Goal: Find specific page/section: Find specific page/section

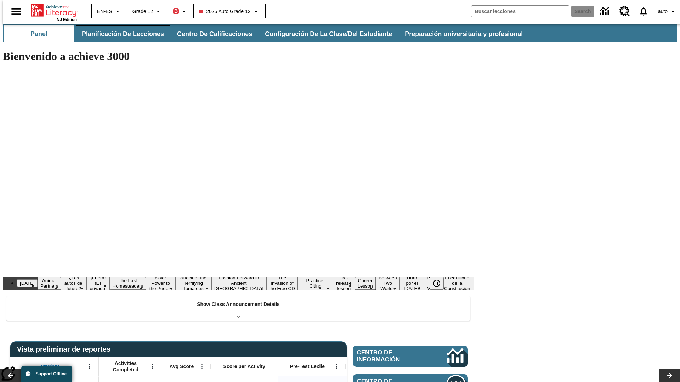
click at [119, 34] on button "Planificación de lecciones" at bounding box center [123, 33] width 94 height 17
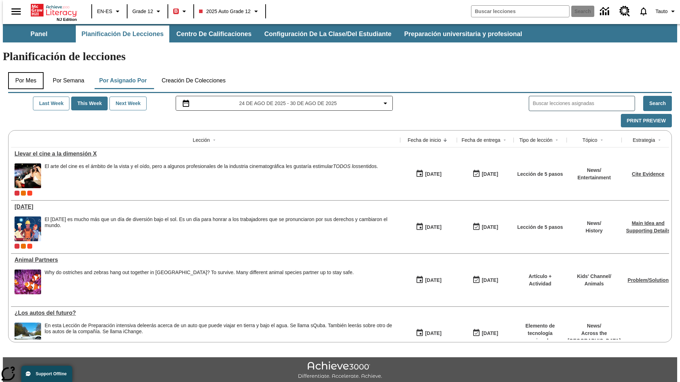
click at [23, 72] on button "Por mes" at bounding box center [25, 80] width 35 height 17
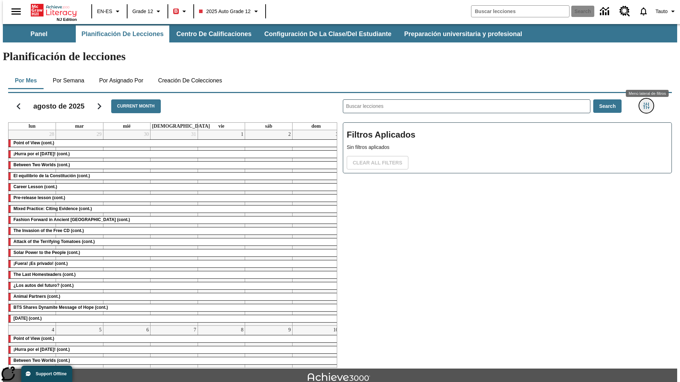
click at [648, 103] on icon "Menú lateral de filtros" at bounding box center [646, 106] width 6 height 6
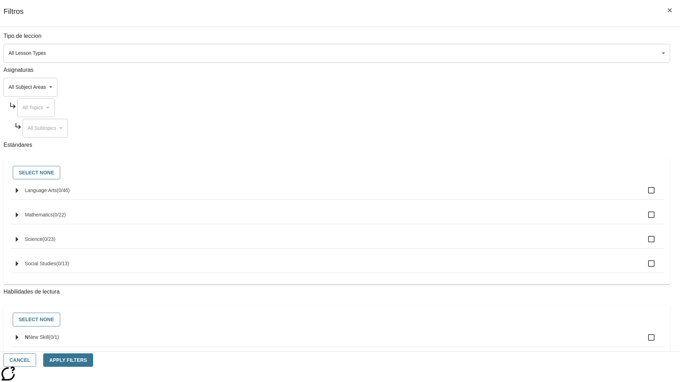
click at [510, 53] on body "Saltar al contenido principal NJ Edition EN-ES Grade 12 B 2025 Auto Grade 12 Se…" at bounding box center [340, 219] width 674 height 391
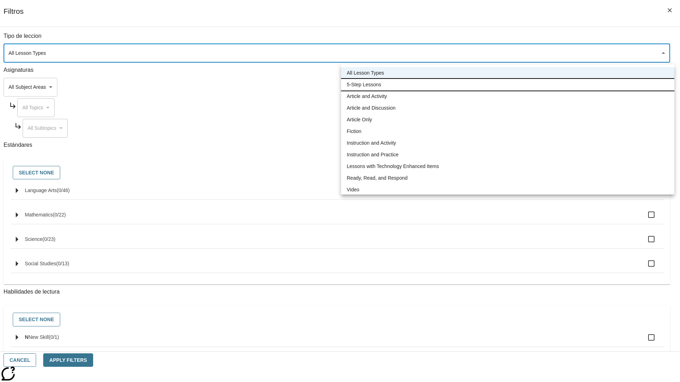
click at [507, 85] on li "5-Step Lessons" at bounding box center [507, 85] width 333 height 12
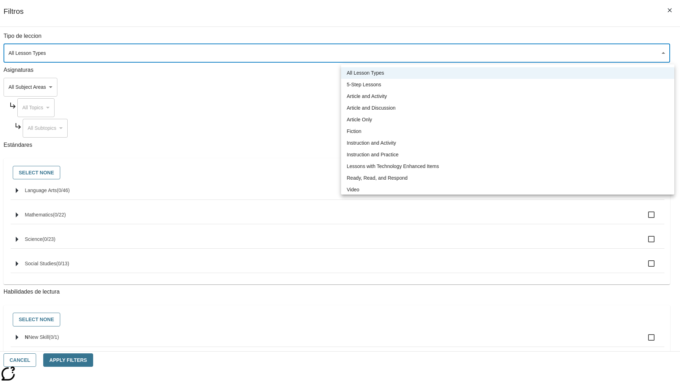
type input "1"
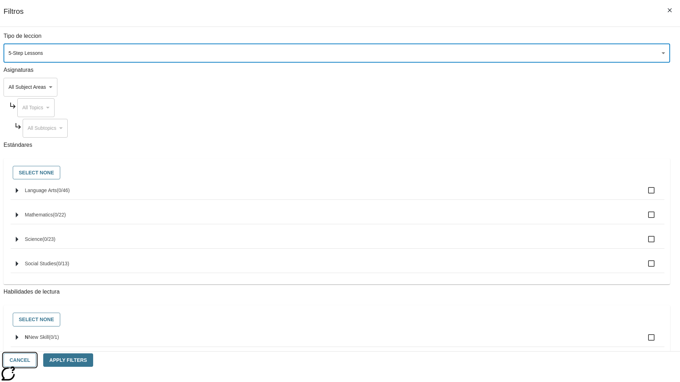
click at [36, 360] on button "Cancel" at bounding box center [20, 361] width 33 height 14
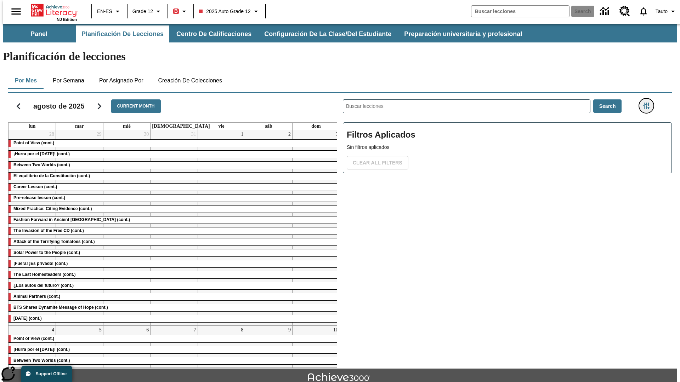
click at [648, 103] on icon "Menú lateral de filtros" at bounding box center [646, 106] width 6 height 6
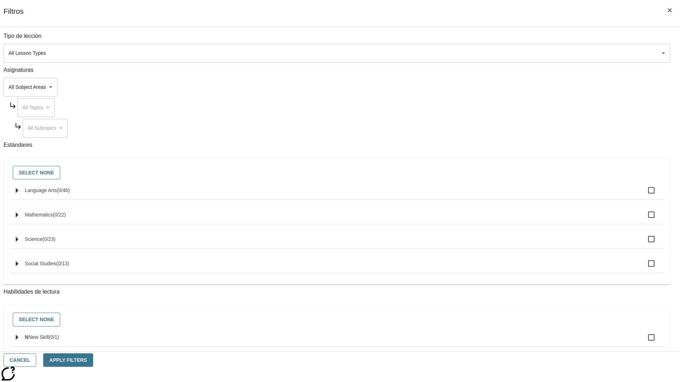
click at [510, 53] on body "Saltar al contenido principal NJ Edition EN-ES Grade 12 B 2025 Auto Grade 12 Se…" at bounding box center [340, 219] width 674 height 391
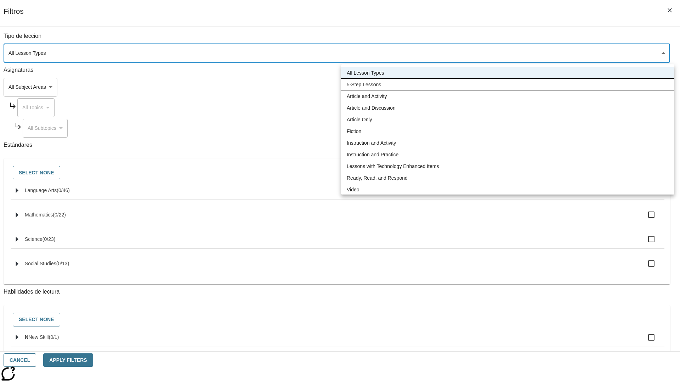
click at [507, 85] on li "5-Step Lessons" at bounding box center [507, 85] width 333 height 12
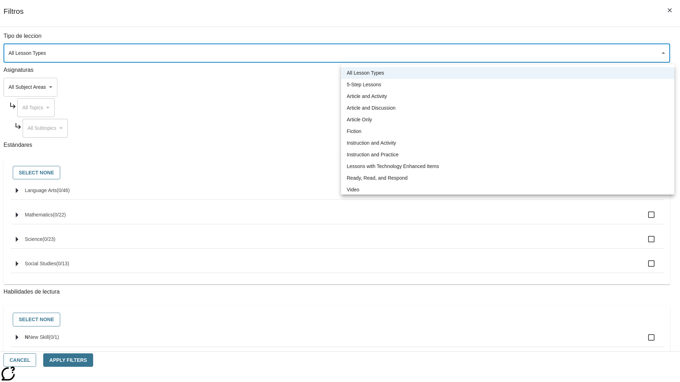
type input "1"
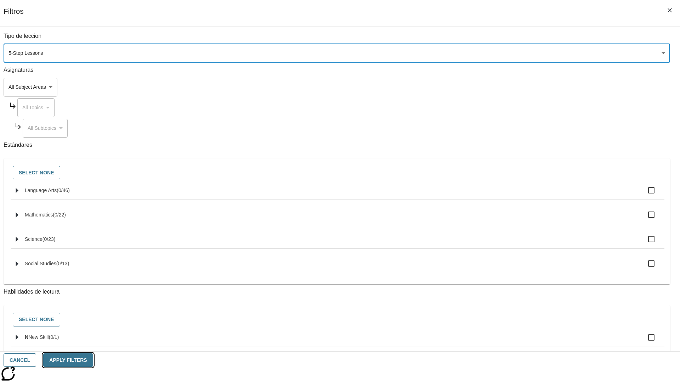
click at [93, 360] on button "Apply Filters" at bounding box center [68, 361] width 50 height 14
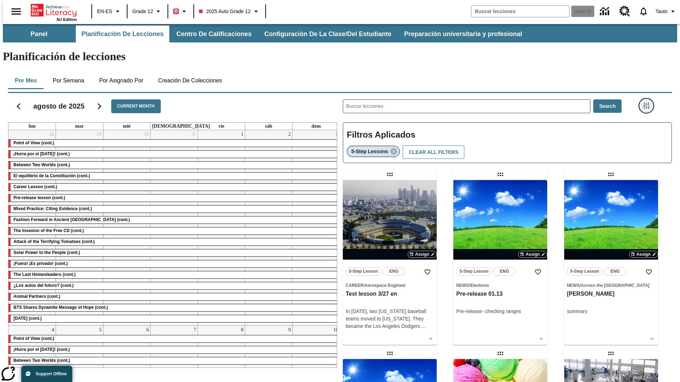
click at [648, 103] on icon "Menú lateral de filtros" at bounding box center [646, 106] width 6 height 6
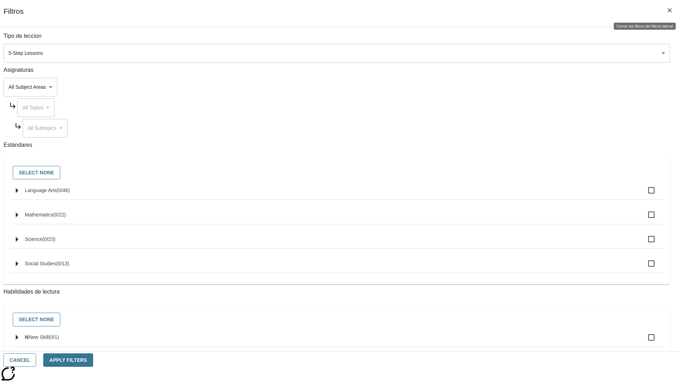
click at [670, 10] on icon "Cerrar los filtros del Menú lateral" at bounding box center [669, 10] width 4 height 4
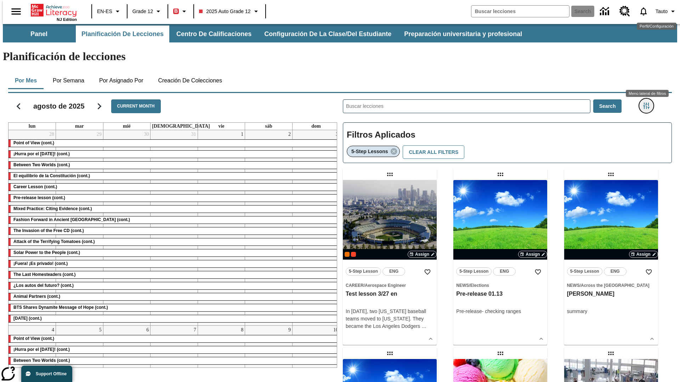
click at [648, 103] on icon "Menú lateral de filtros" at bounding box center [646, 106] width 6 height 6
